Goal: Check status: Check status

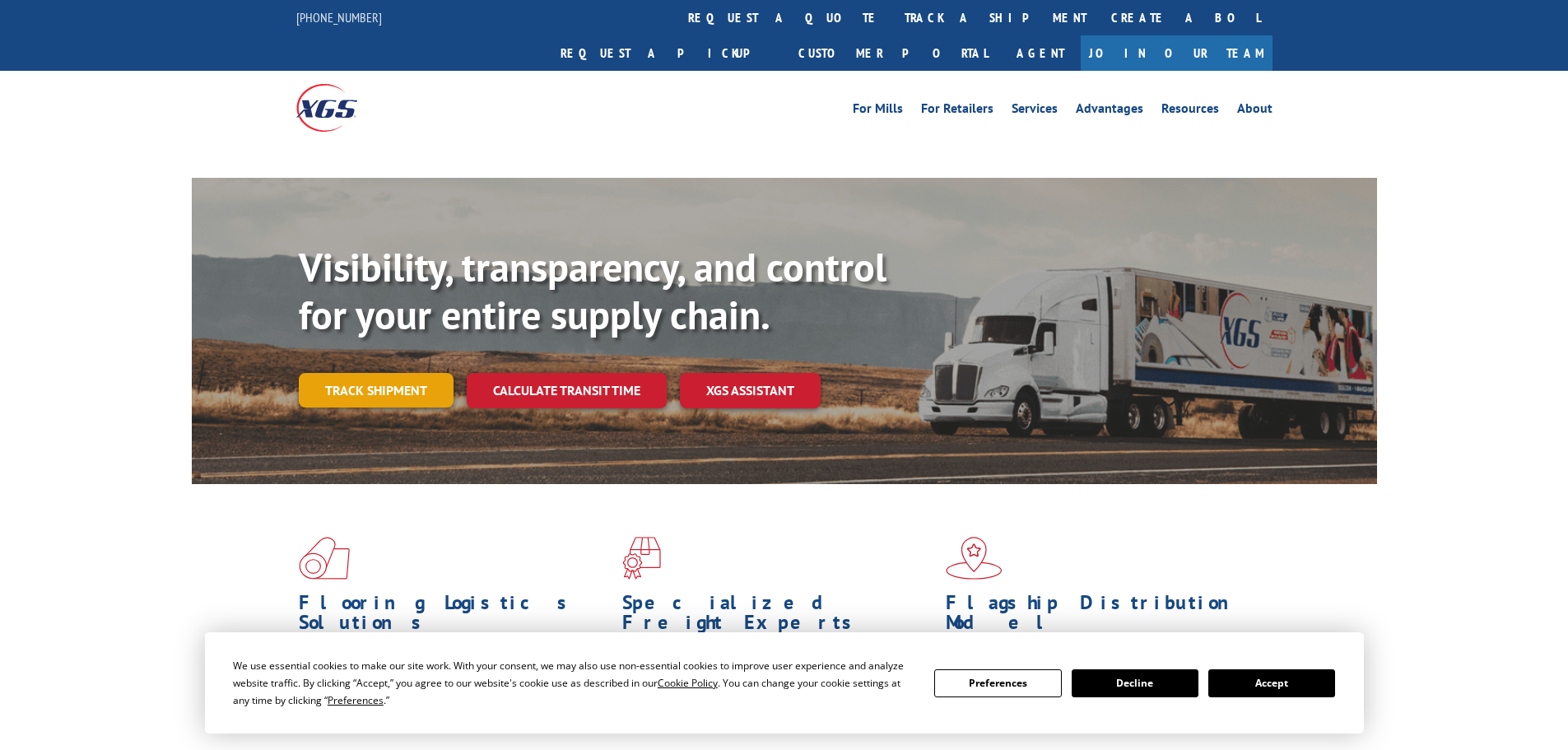
click at [334, 331] on div "Visibility, transparency, and control for your entire supply chain. Track shipm…" at bounding box center [838, 358] width 1079 height 230
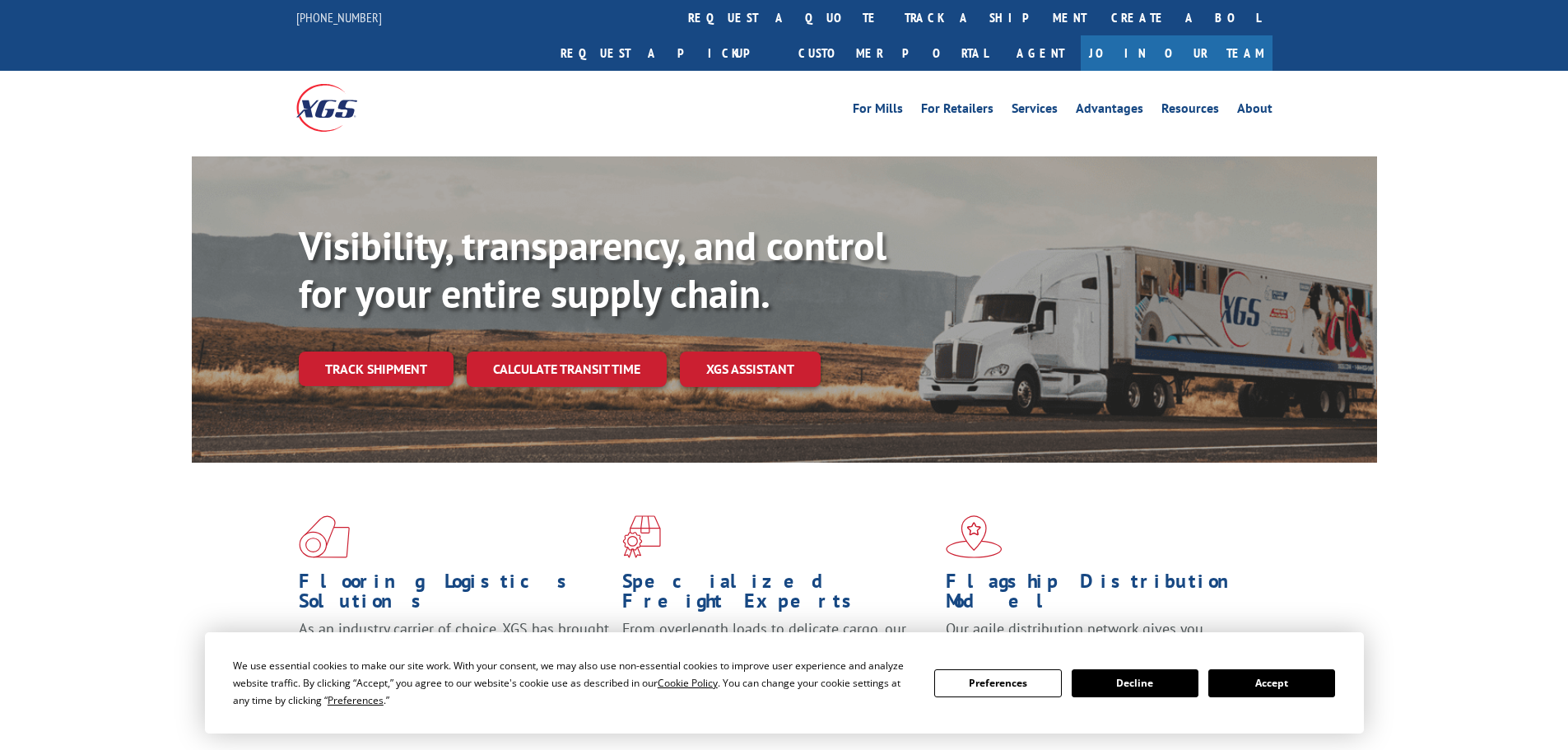
click at [317, 351] on link "Track shipment" at bounding box center [376, 368] width 155 height 35
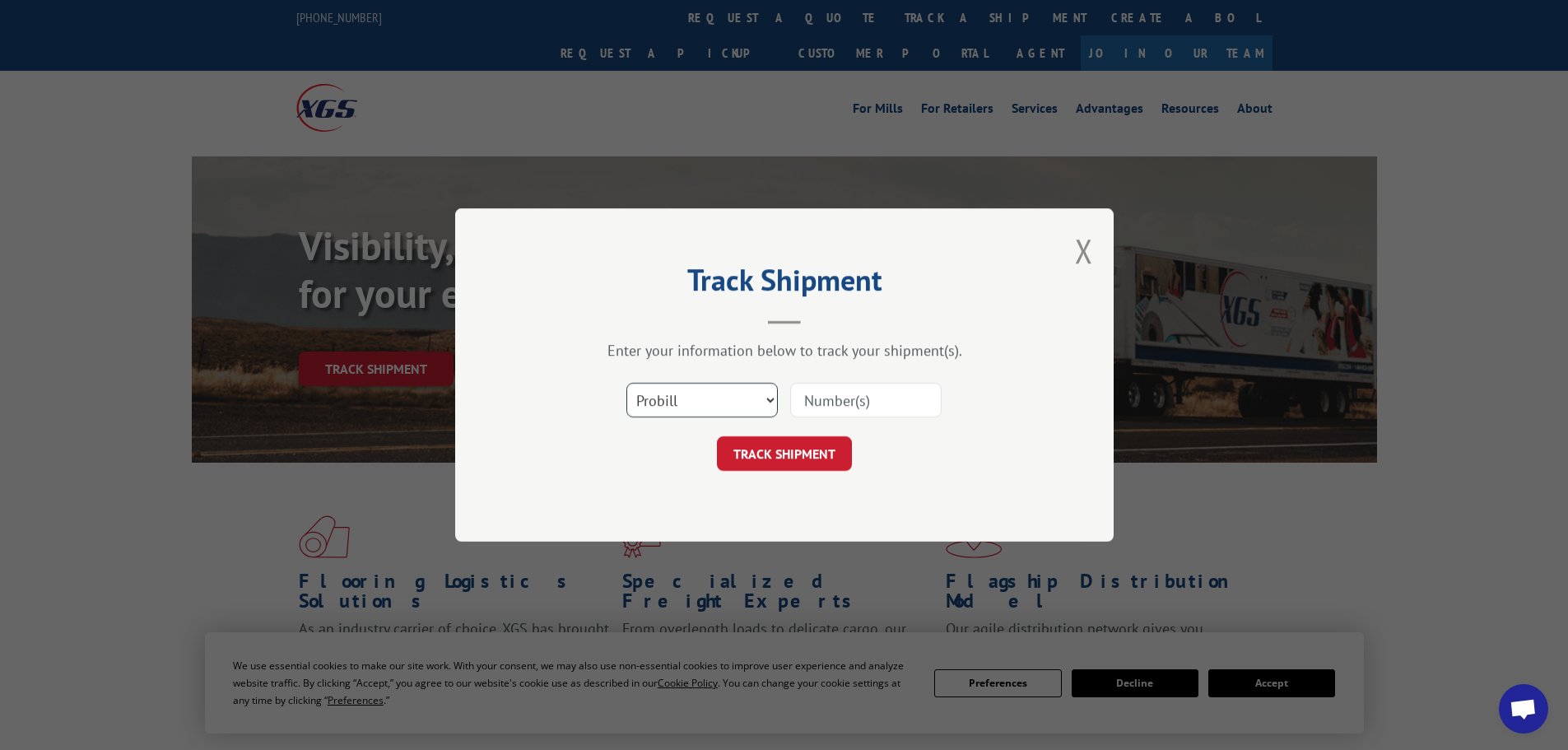
click at [693, 408] on select "Select category... Probill BOL PO" at bounding box center [702, 400] width 152 height 35
select select "po"
click at [627, 383] on select "Select category... Probill BOL PO" at bounding box center [702, 400] width 152 height 35
click at [802, 402] on input at bounding box center [866, 400] width 152 height 35
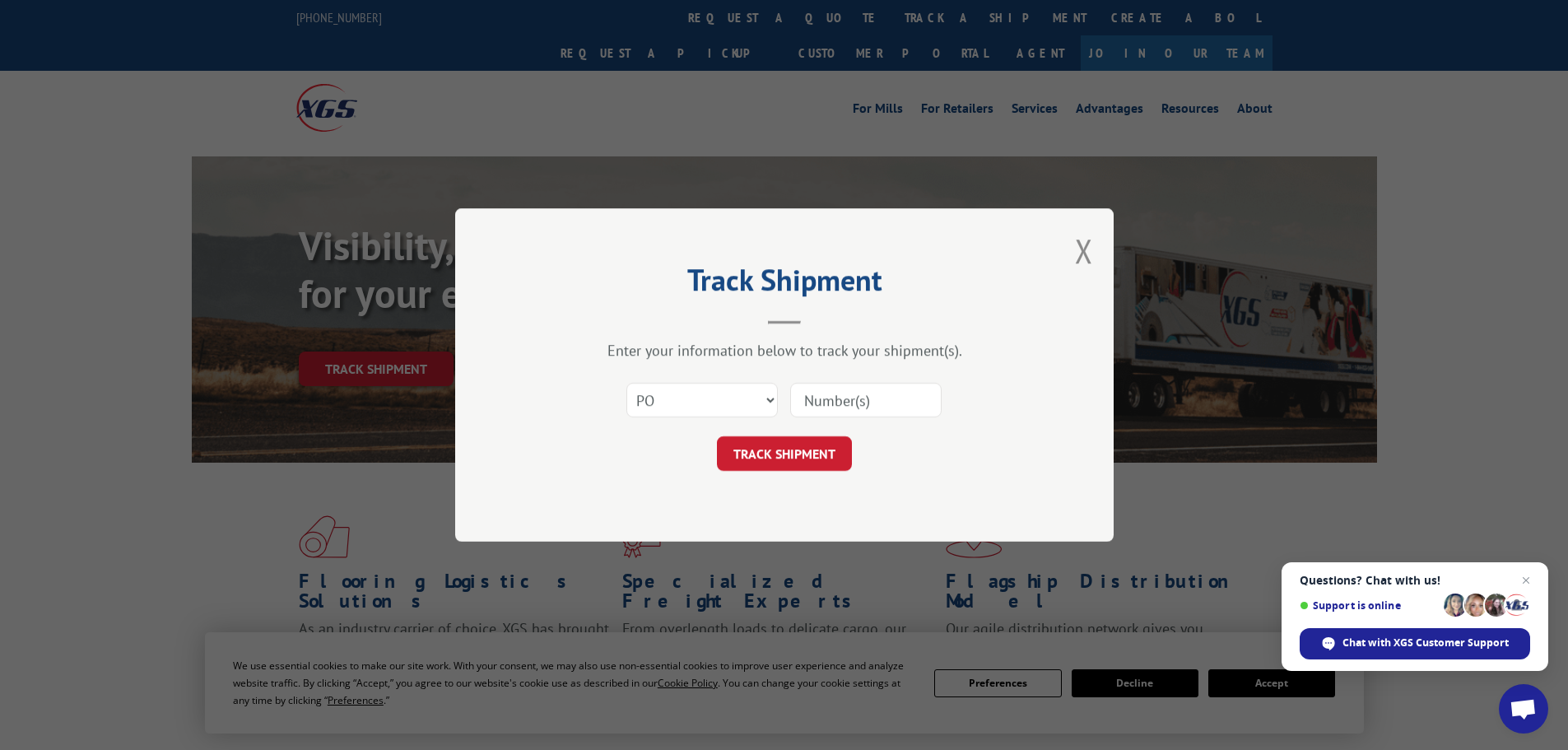
paste input "05541923"
type input "05541923"
click at [810, 453] on button "TRACK SHIPMENT" at bounding box center [784, 453] width 135 height 35
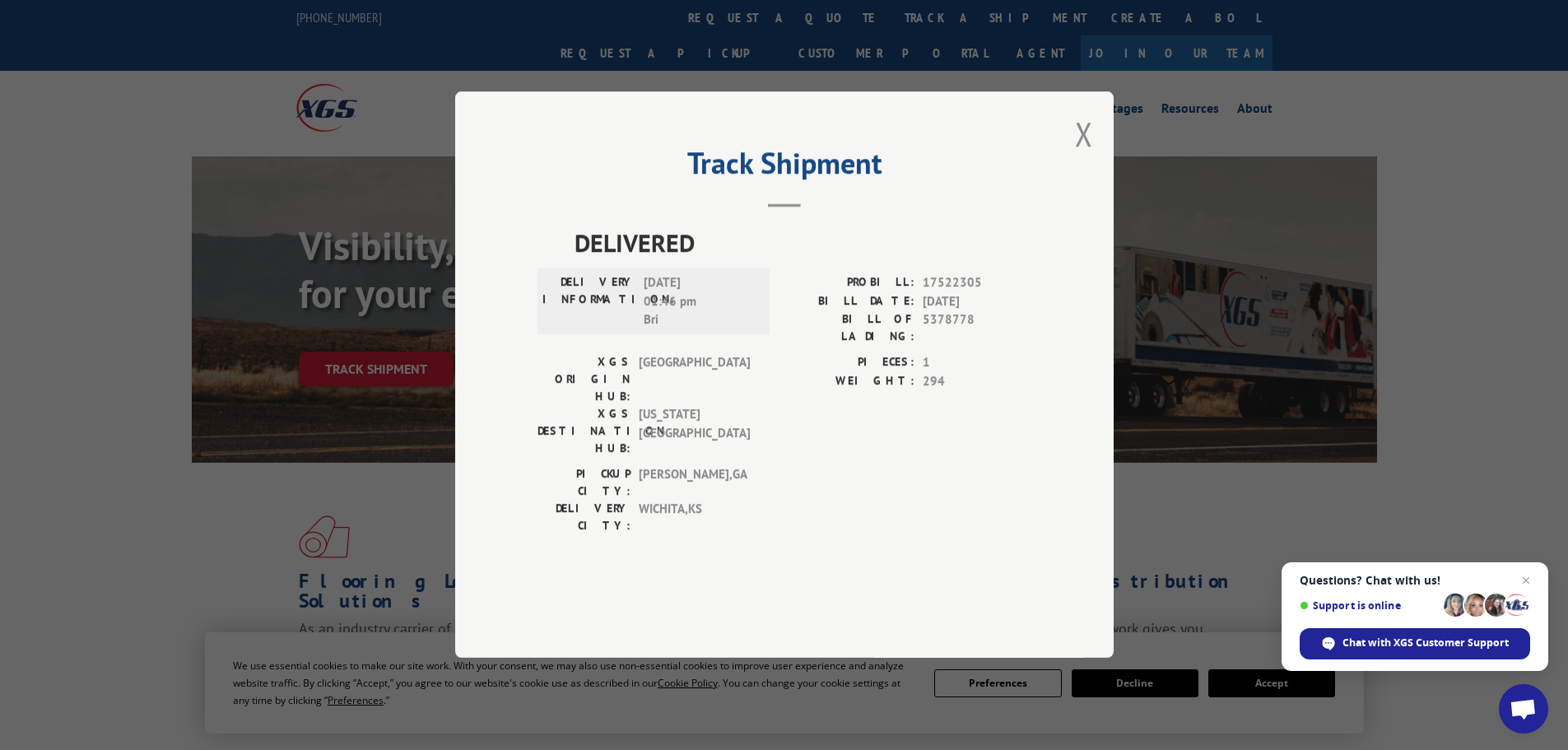
click at [1095, 182] on div "Track Shipment DELIVERED DELIVERY INFORMATION: [DATE] 01:46 pm Bri PROBILL: 175…" at bounding box center [785, 375] width 659 height 566
click at [1080, 156] on button "Close modal" at bounding box center [1085, 134] width 19 height 44
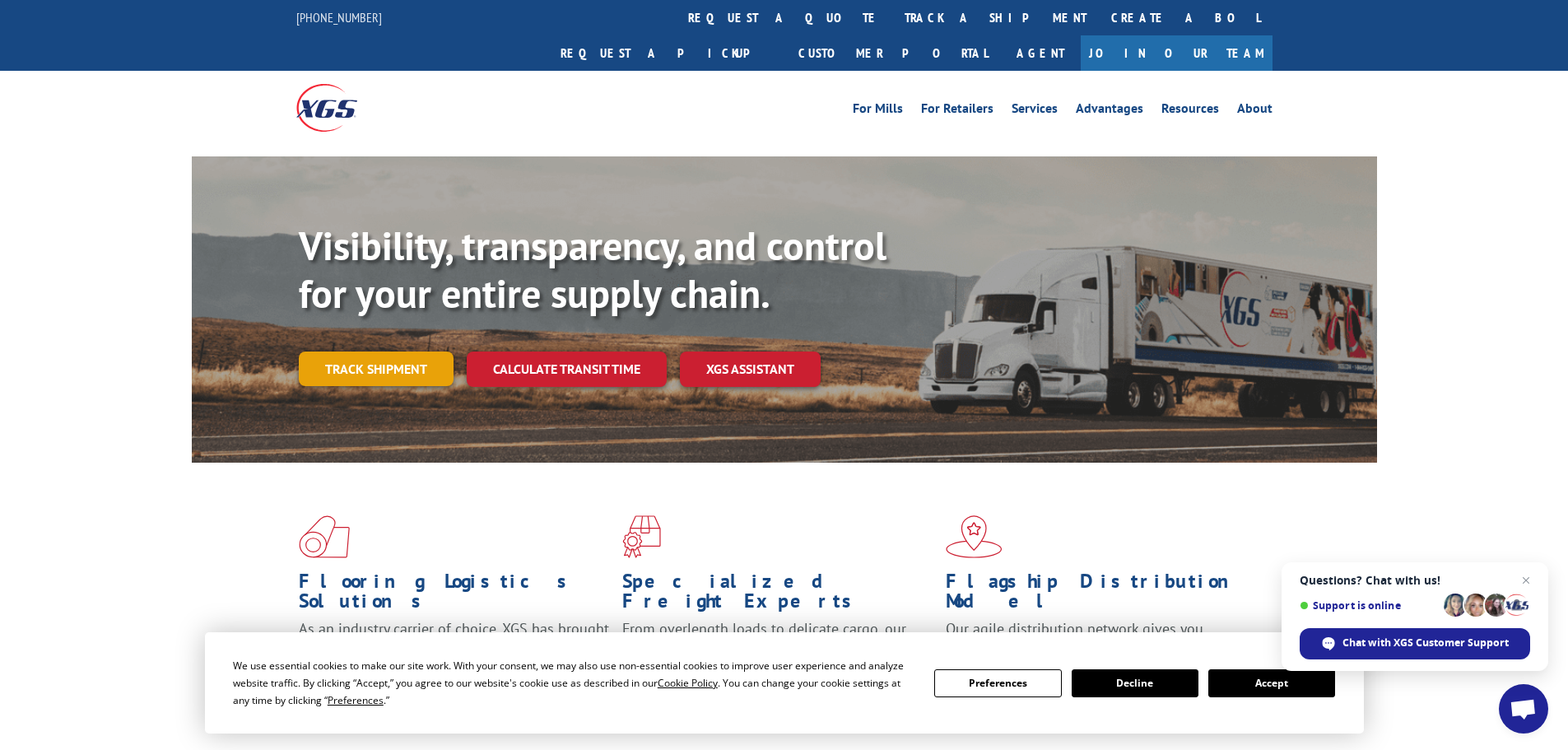
click at [396, 351] on link "Track shipment" at bounding box center [376, 368] width 155 height 35
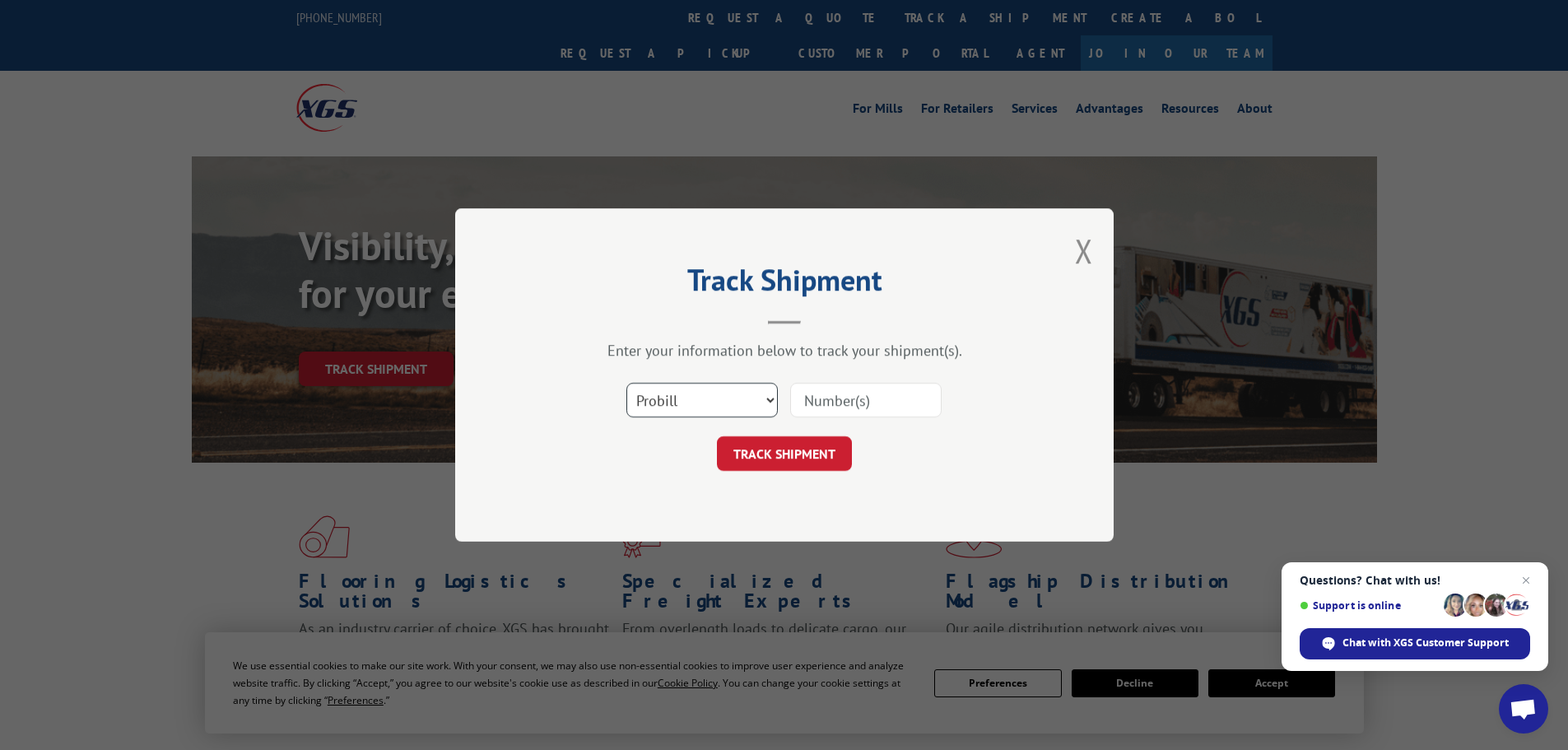
click at [719, 407] on select "Select category... Probill BOL PO" at bounding box center [702, 400] width 152 height 35
select select "po"
click at [627, 383] on select "Select category... Probill BOL PO" at bounding box center [702, 400] width 152 height 35
click at [797, 396] on input at bounding box center [866, 400] width 152 height 35
paste input "05542069"
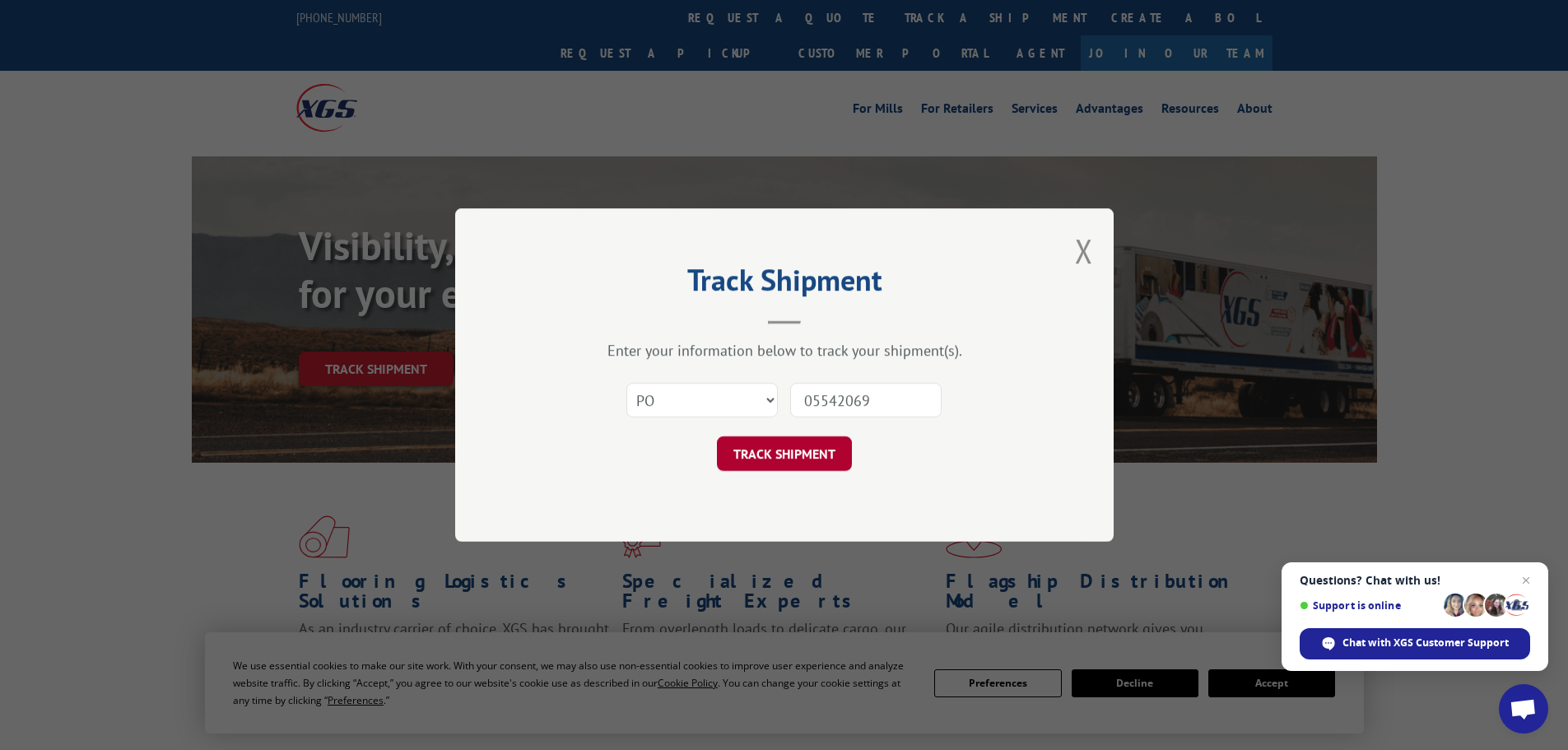
type input "05542069"
click at [811, 453] on button "TRACK SHIPMENT" at bounding box center [784, 453] width 135 height 35
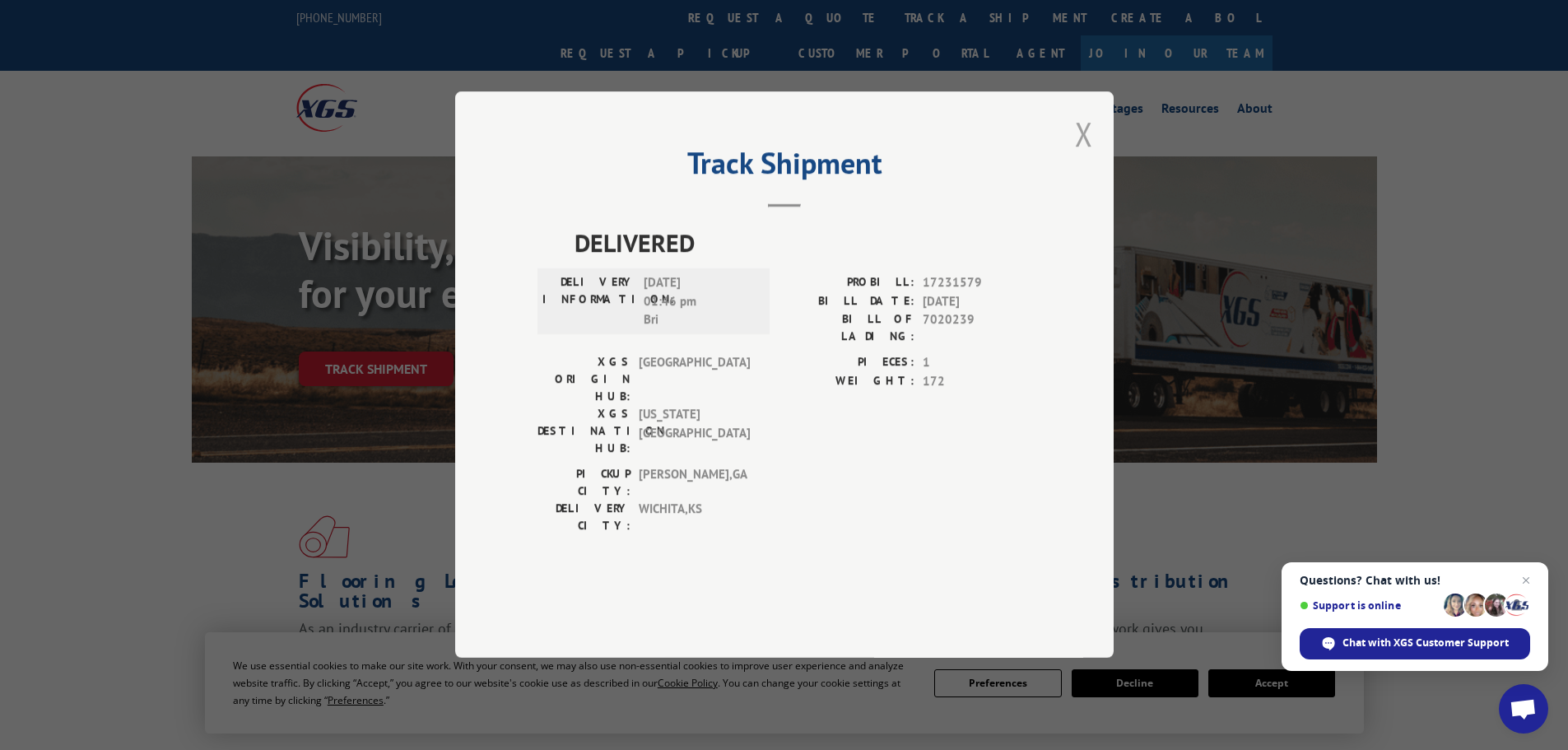
click at [1078, 156] on button "Close modal" at bounding box center [1085, 134] width 19 height 44
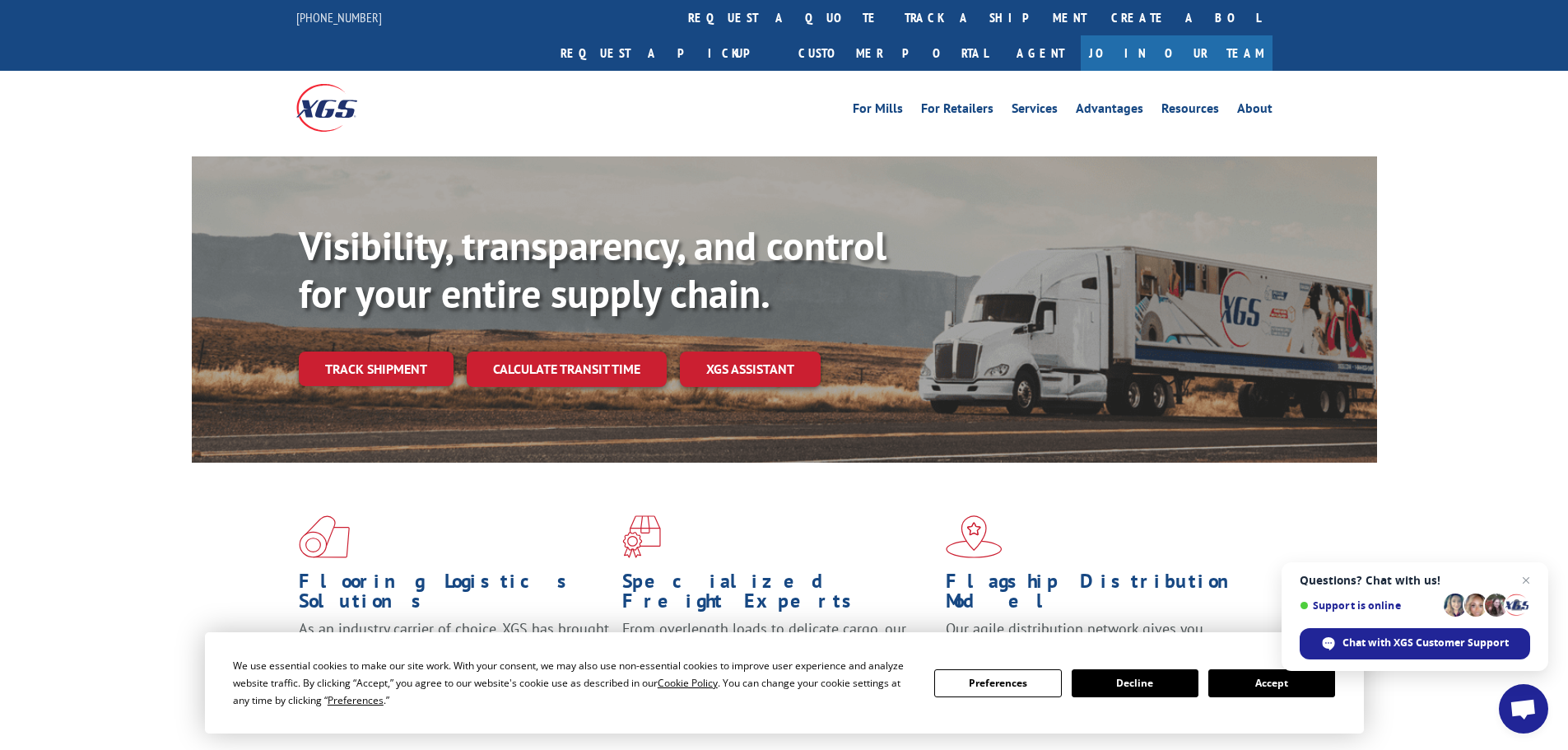
click at [417, 354] on div "Visibility, transparency, and control for your entire supply chain. Track shipm…" at bounding box center [838, 337] width 1079 height 230
click at [386, 351] on link "Track shipment" at bounding box center [376, 368] width 155 height 35
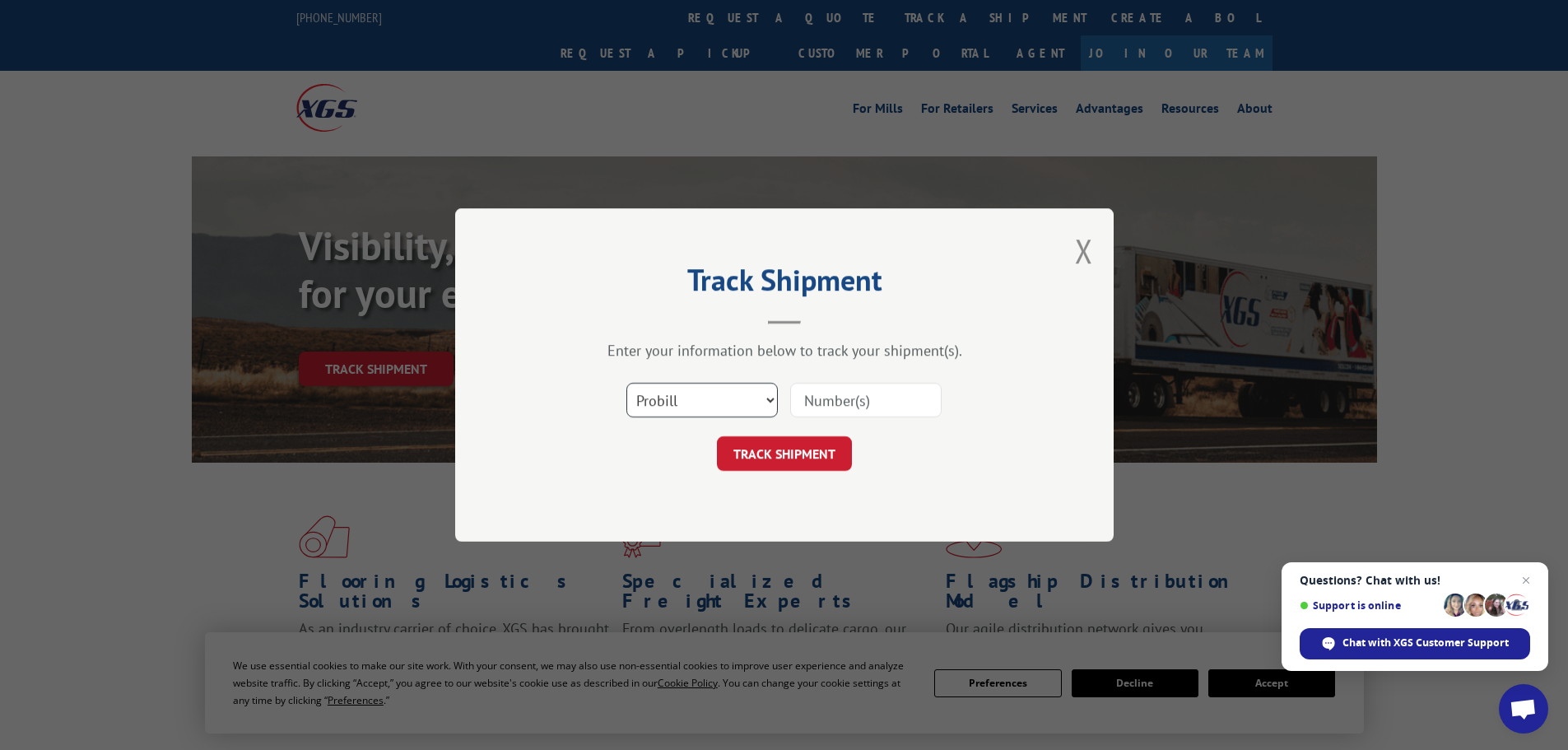
drag, startPoint x: 638, startPoint y: 392, endPoint x: 647, endPoint y: 391, distance: 9.1
click at [641, 395] on select "Select category... Probill BOL PO" at bounding box center [702, 400] width 152 height 35
select select "po"
click at [627, 383] on select "Select category... Probill BOL PO" at bounding box center [702, 400] width 152 height 35
click at [795, 396] on input at bounding box center [866, 400] width 152 height 35
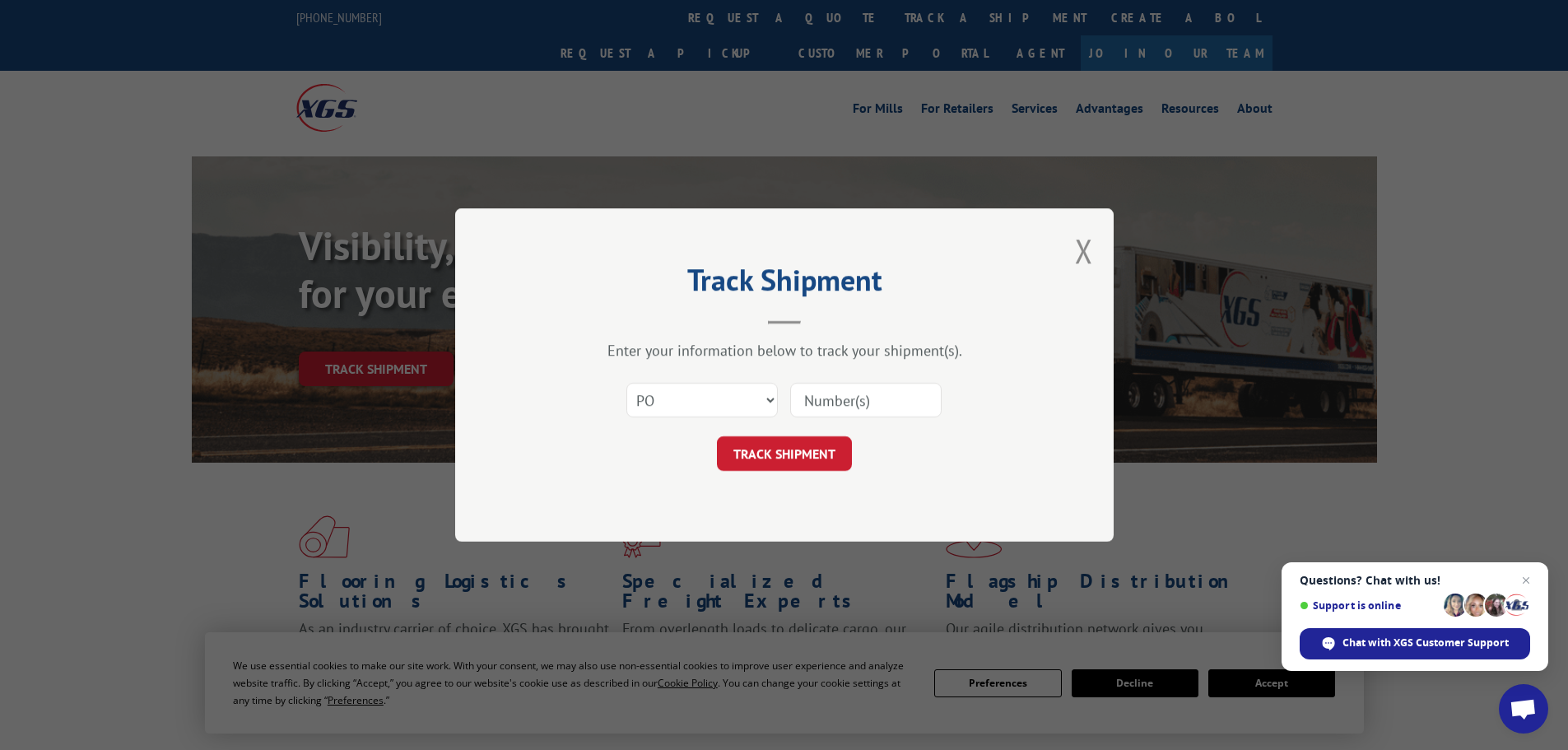
paste input "05542066"
type input "05542066"
click at [785, 439] on button "TRACK SHIPMENT" at bounding box center [784, 453] width 135 height 35
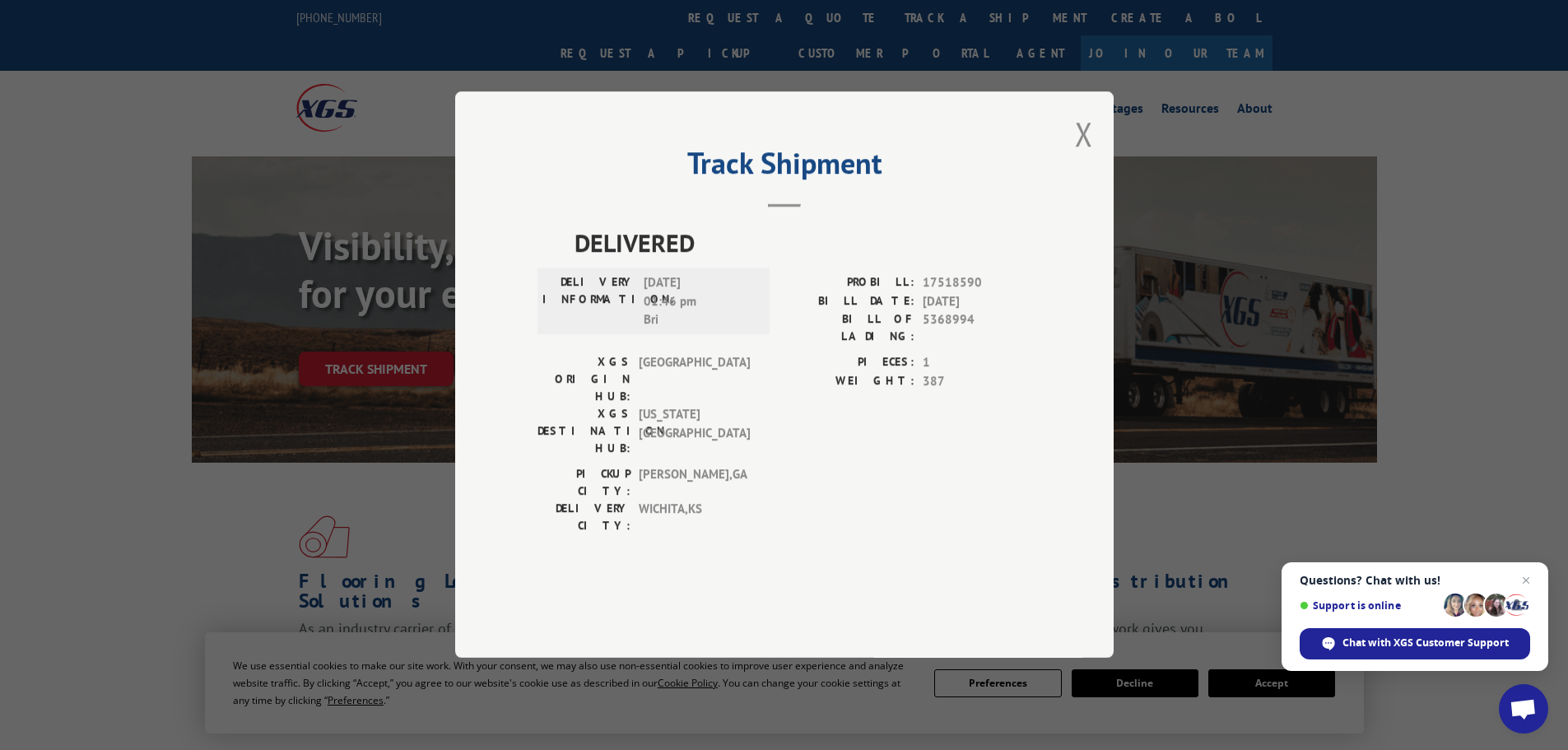
click at [1072, 188] on div "Track Shipment DELIVERED DELIVERY INFORMATION: [DATE] 01:46 pm Bri PROBILL: 175…" at bounding box center [785, 375] width 659 height 566
